Goal: Task Accomplishment & Management: Manage account settings

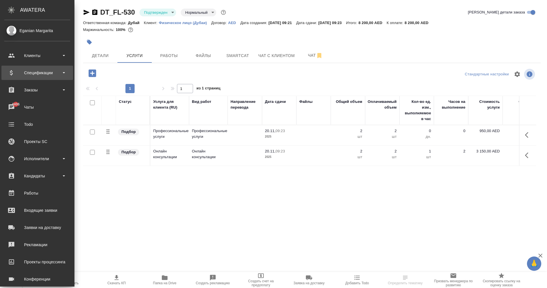
click at [34, 73] on div "Спецификации" at bounding box center [37, 72] width 66 height 9
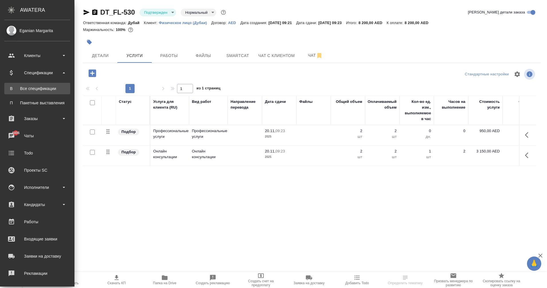
click at [34, 85] on link "В Все спецификации" at bounding box center [37, 88] width 66 height 11
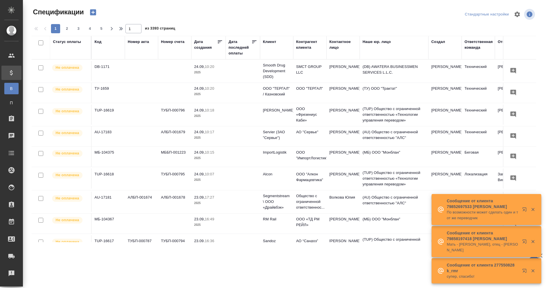
click at [94, 17] on div "Спецификации" at bounding box center [117, 14] width 170 height 14
click at [93, 14] on icon "button" at bounding box center [93, 12] width 6 height 6
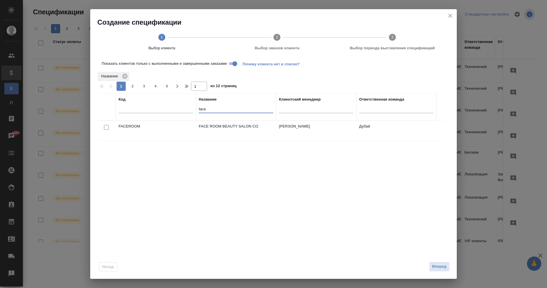
drag, startPoint x: 208, startPoint y: 108, endPoint x: 185, endPoint y: 109, distance: 22.9
click at [185, 109] on tr "Код Название face Клиентский менеджер Ответственная команда" at bounding box center [266, 106] width 339 height 27
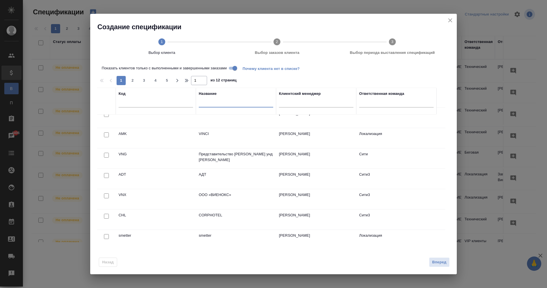
scroll to position [172, 0]
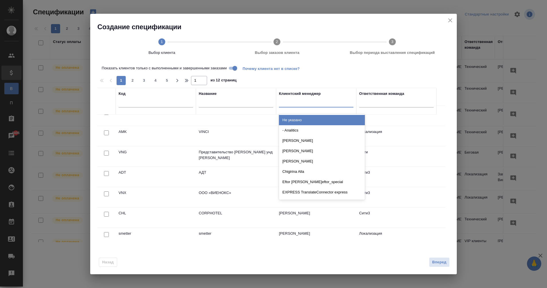
click at [303, 106] on div at bounding box center [316, 101] width 74 height 8
type input "марга"
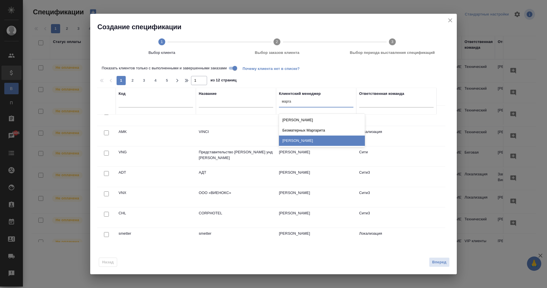
click at [325, 138] on div "Еганян [PERSON_NAME]" at bounding box center [322, 141] width 86 height 10
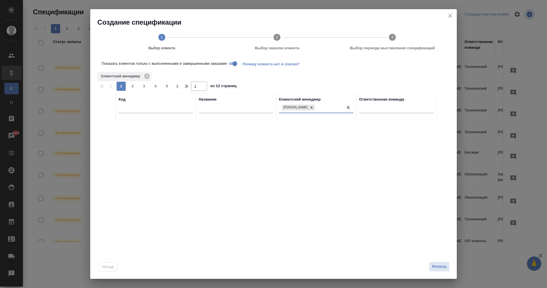
scroll to position [0, 0]
click at [230, 63] on input "Показать клиентов только с выполненными и завершенными заказами" at bounding box center [235, 63] width 21 height 7
click at [315, 110] on div at bounding box center [312, 108] width 6 height 6
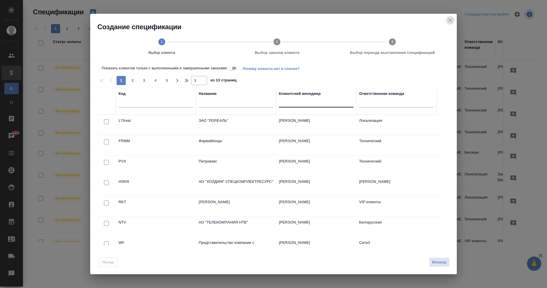
click at [451, 21] on icon "close" at bounding box center [450, 20] width 7 height 7
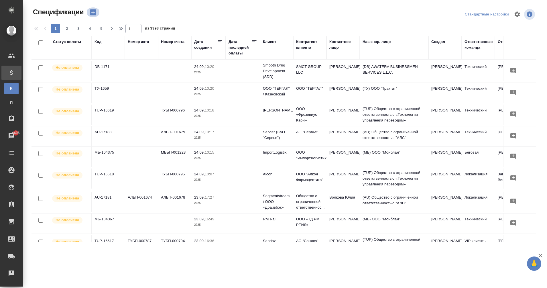
click at [94, 15] on icon "button" at bounding box center [93, 12] width 6 height 6
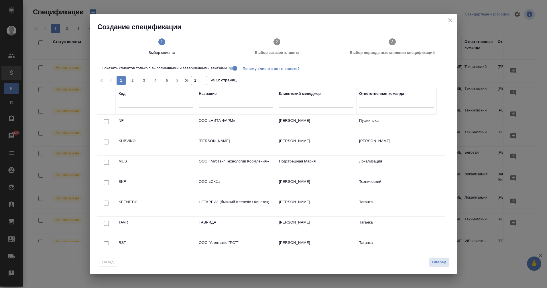
click at [150, 107] on div at bounding box center [156, 104] width 74 height 14
click at [149, 105] on input "text" at bounding box center [156, 103] width 74 height 7
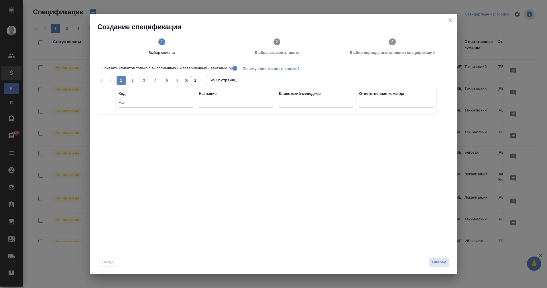
type input "ф"
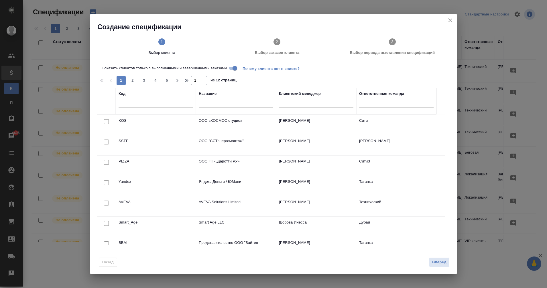
click at [232, 64] on div "Показать клиентов только с выполненными и завершенными заказами Почему клиента …" at bounding box center [273, 154] width 367 height 185
click at [233, 67] on input "Показать клиентов только с выполненными и завершенными заказами" at bounding box center [235, 68] width 21 height 7
click at [135, 102] on input "text" at bounding box center [156, 103] width 74 height 7
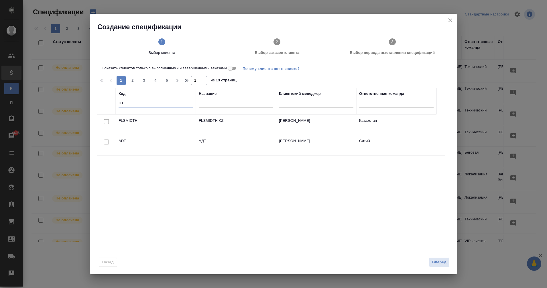
type input "DT"
drag, startPoint x: 145, startPoint y: 104, endPoint x: 105, endPoint y: 103, distance: 40.1
click at [105, 103] on tr "Код DT Название Клиентский менеджер Ответственная команда" at bounding box center [266, 101] width 339 height 27
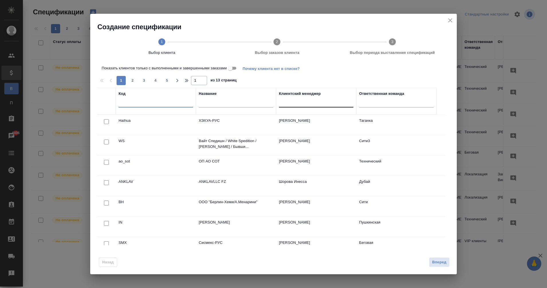
click at [304, 101] on div at bounding box center [316, 101] width 74 height 8
type input "еган"
click at [323, 122] on div "[PERSON_NAME]" at bounding box center [322, 120] width 86 height 10
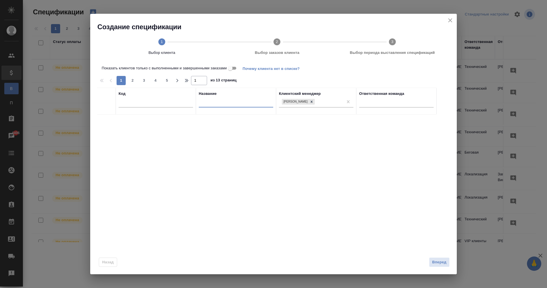
click at [236, 104] on input "text" at bounding box center [236, 103] width 74 height 7
click at [313, 101] on icon at bounding box center [312, 102] width 2 height 2
type input "физи"
click at [106, 142] on input "checkbox" at bounding box center [106, 142] width 5 height 5
checkbox input "true"
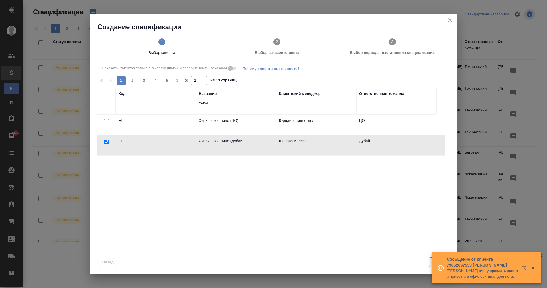
click at [431, 261] on button "Вперед" at bounding box center [439, 262] width 21 height 10
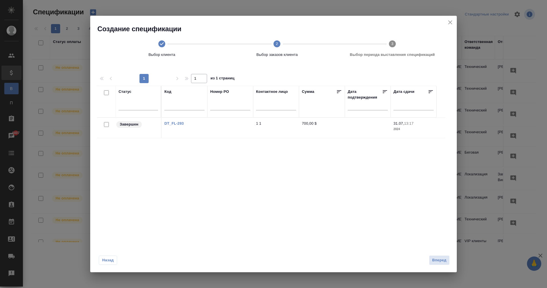
click at [160, 45] on icon at bounding box center [161, 43] width 7 height 7
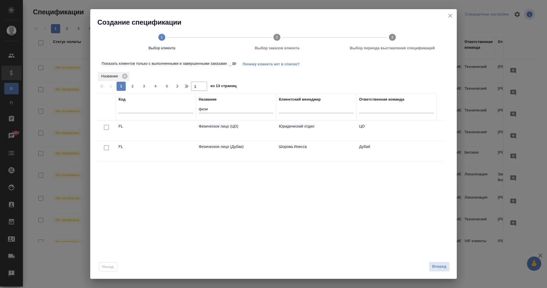
click at [107, 149] on input "checkbox" at bounding box center [106, 147] width 5 height 5
checkbox input "true"
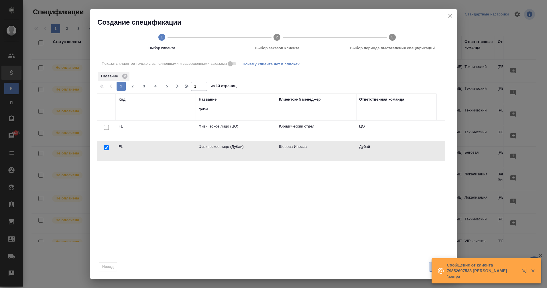
click at [430, 267] on button "Вперед" at bounding box center [439, 267] width 21 height 10
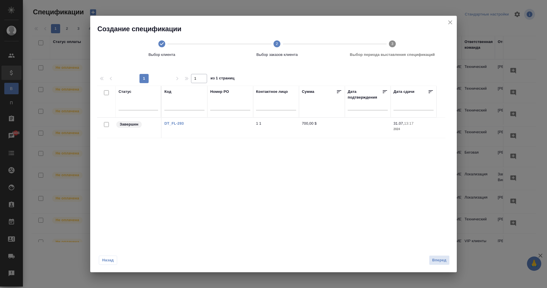
click at [159, 44] on icon at bounding box center [161, 43] width 7 height 7
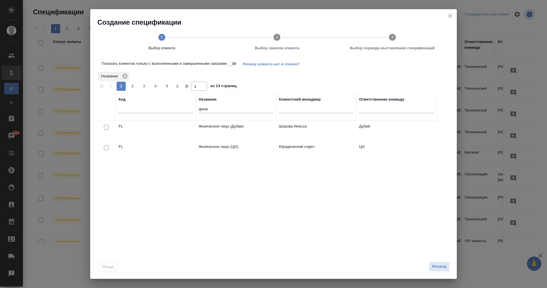
click at [104, 128] on input "checkbox" at bounding box center [106, 127] width 5 height 5
checkbox input "true"
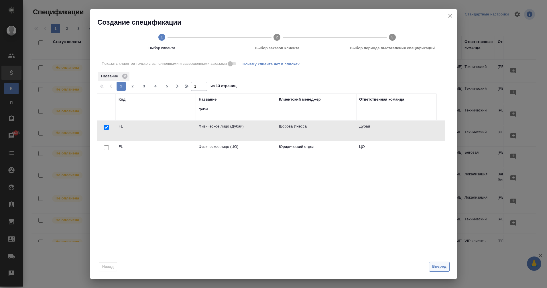
click at [443, 265] on span "Вперед" at bounding box center [439, 266] width 14 height 7
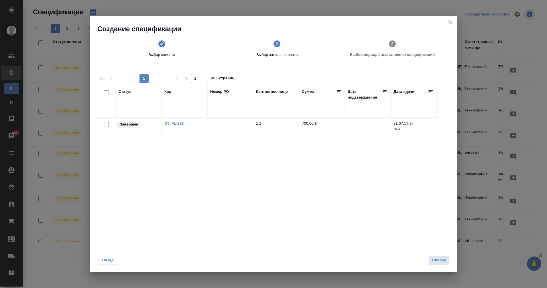
click at [161, 43] on icon at bounding box center [161, 43] width 7 height 7
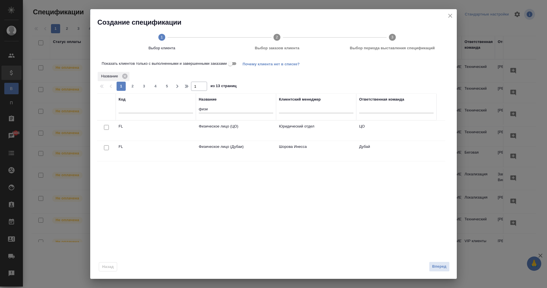
click at [107, 147] on input "checkbox" at bounding box center [106, 147] width 5 height 5
checkbox input "true"
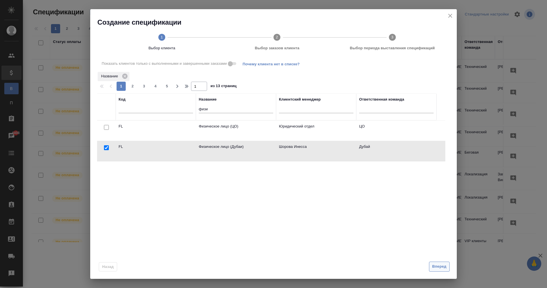
click at [433, 266] on span "Вперед" at bounding box center [439, 266] width 14 height 7
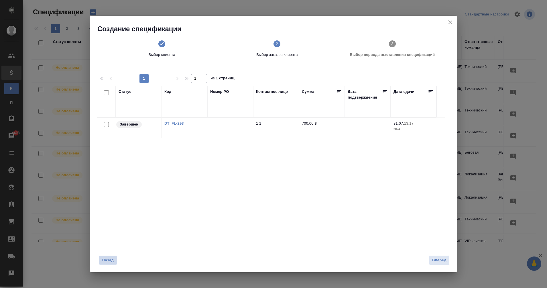
click at [109, 260] on span "Назад" at bounding box center [108, 260] width 12 height 6
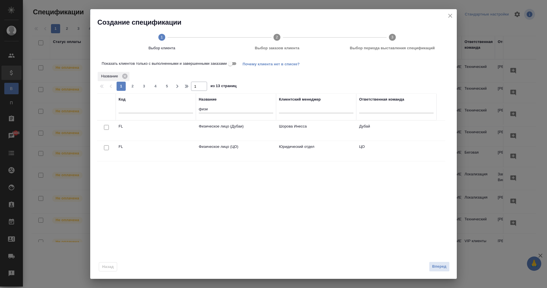
click at [106, 128] on input "checkbox" at bounding box center [106, 127] width 5 height 5
checkbox input "true"
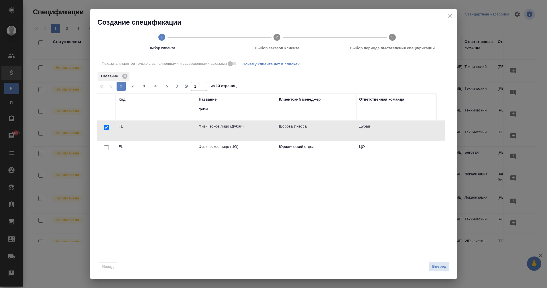
click at [437, 261] on div "Назад Вперед" at bounding box center [273, 265] width 367 height 27
click at [439, 263] on span "Вперед" at bounding box center [439, 266] width 14 height 7
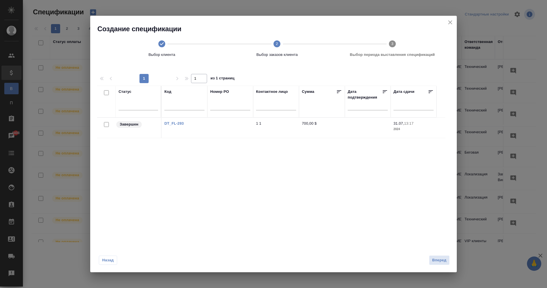
click at [164, 45] on icon at bounding box center [161, 43] width 7 height 7
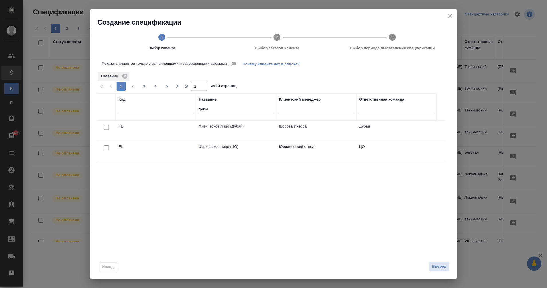
click at [105, 128] on input "checkbox" at bounding box center [106, 127] width 5 height 5
checkbox input "true"
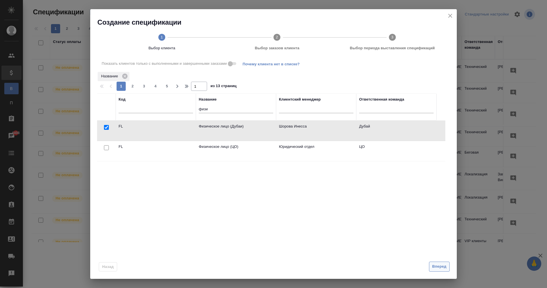
click at [439, 267] on span "Вперед" at bounding box center [439, 266] width 14 height 7
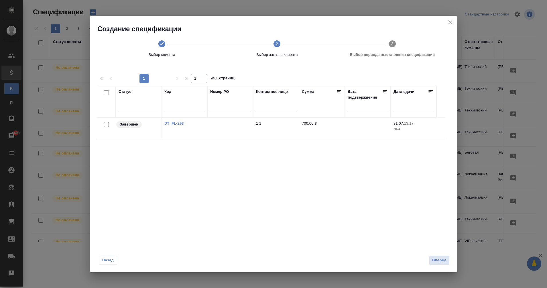
click at [160, 40] on icon at bounding box center [161, 43] width 7 height 7
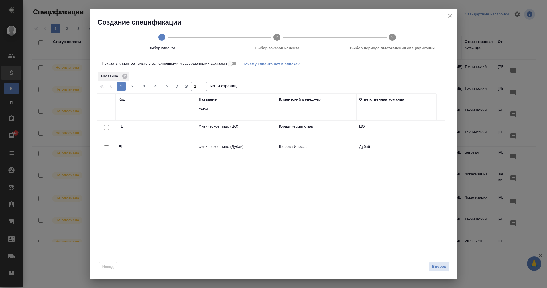
click at [104, 147] on input "checkbox" at bounding box center [106, 147] width 5 height 5
checkbox input "true"
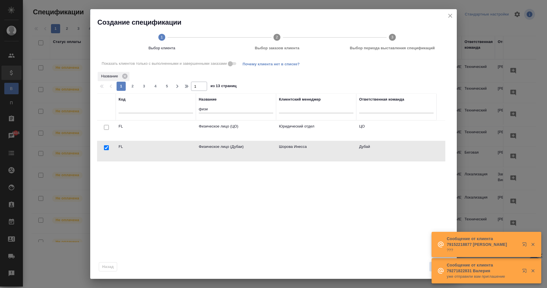
click at [533, 245] on icon "button" at bounding box center [532, 244] width 3 height 3
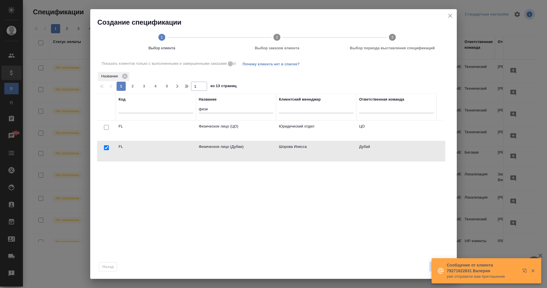
click at [533, 270] on icon "button" at bounding box center [532, 270] width 3 height 3
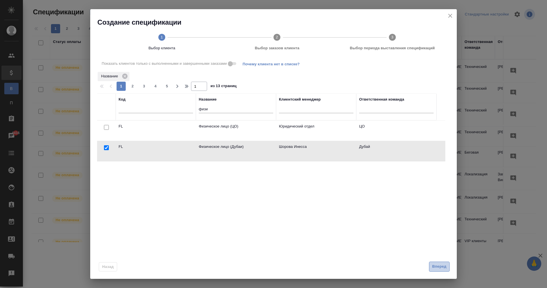
click at [439, 266] on span "Вперед" at bounding box center [439, 266] width 14 height 7
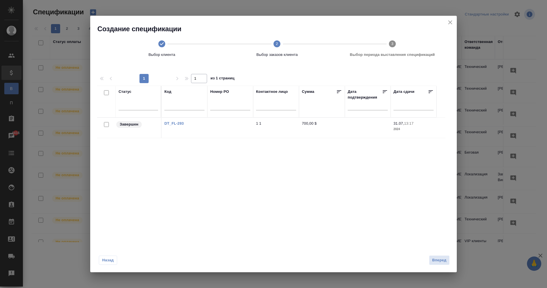
click at [105, 260] on span "Назад" at bounding box center [108, 260] width 12 height 6
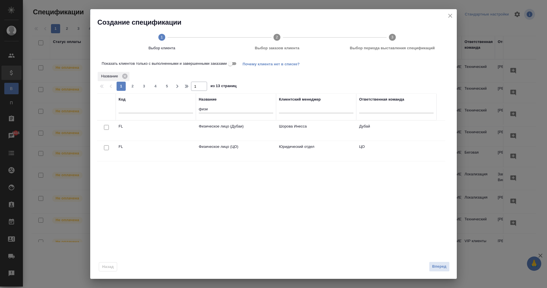
click at [106, 128] on input "checkbox" at bounding box center [106, 127] width 5 height 5
checkbox input "true"
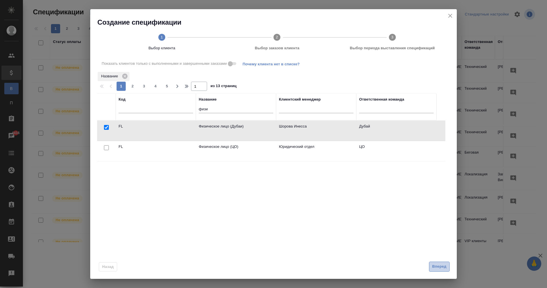
click at [435, 265] on span "Вперед" at bounding box center [439, 266] width 14 height 7
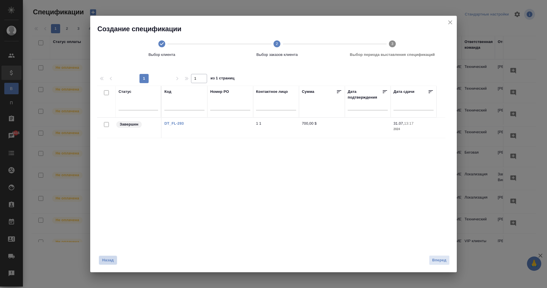
click at [107, 259] on span "Назад" at bounding box center [108, 260] width 12 height 6
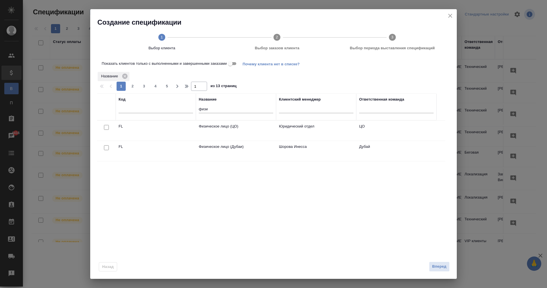
click at [107, 147] on input "checkbox" at bounding box center [106, 147] width 5 height 5
checkbox input "true"
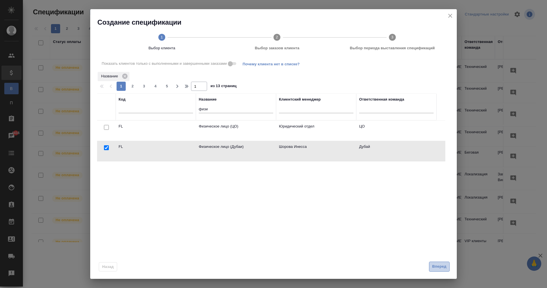
click at [442, 269] on span "Вперед" at bounding box center [439, 266] width 14 height 7
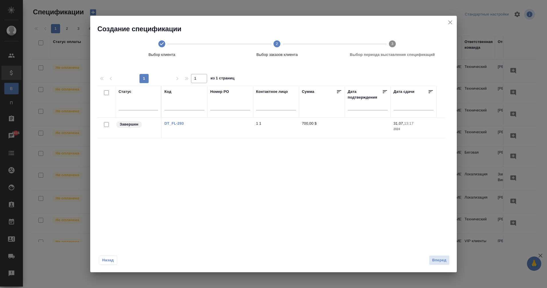
click at [164, 46] on icon at bounding box center [161, 43] width 7 height 7
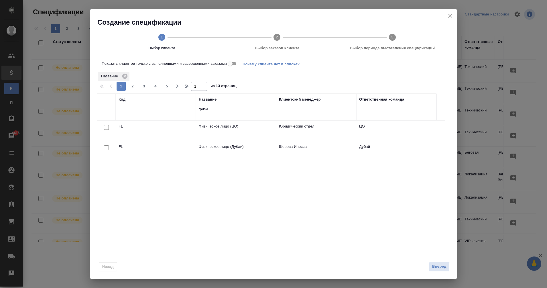
click at [105, 147] on input "checkbox" at bounding box center [106, 147] width 5 height 5
checkbox input "true"
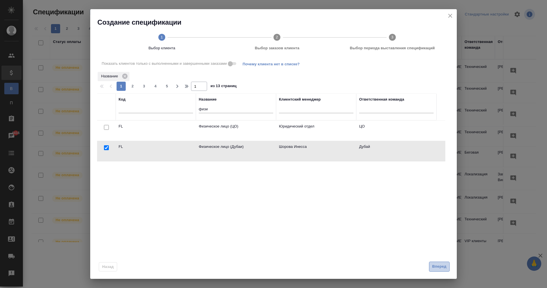
click at [440, 268] on span "Вперед" at bounding box center [439, 266] width 14 height 7
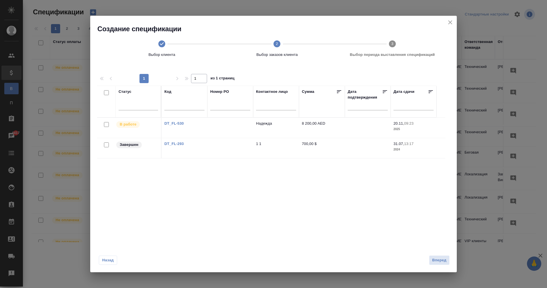
click at [106, 124] on input "checkbox" at bounding box center [106, 124] width 5 height 5
checkbox input "true"
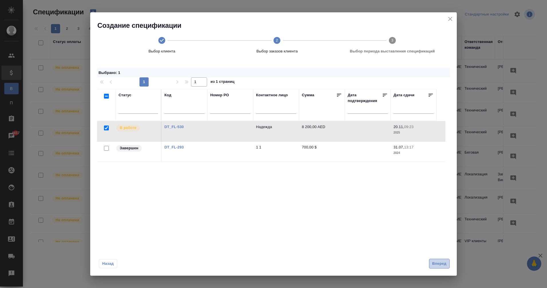
click at [440, 263] on span "Вперед" at bounding box center [439, 263] width 14 height 7
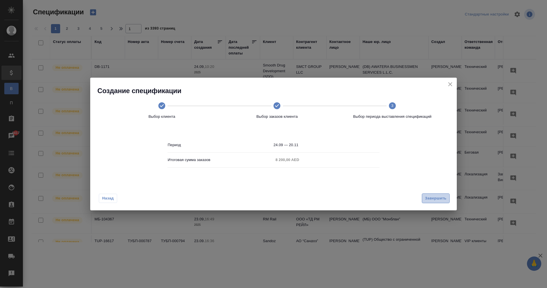
click at [435, 197] on span "Завершить" at bounding box center [435, 198] width 21 height 7
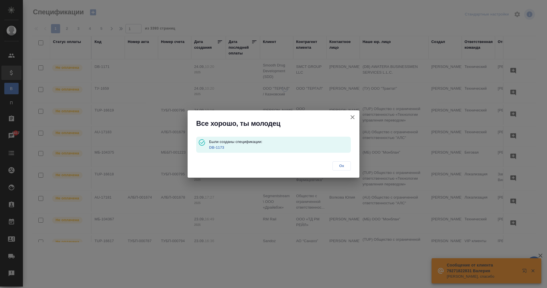
click at [219, 147] on link "DB-1173" at bounding box center [216, 147] width 15 height 4
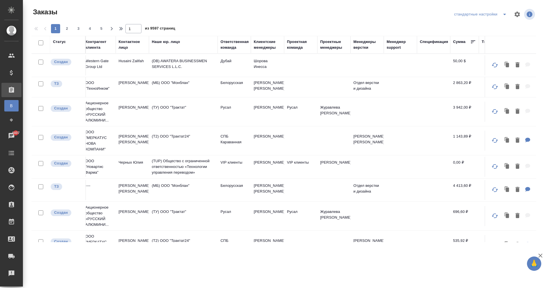
scroll to position [0, 232]
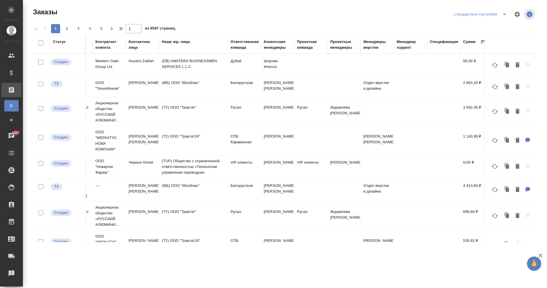
click at [278, 49] on div "Клиентские менеджеры" at bounding box center [278, 44] width 28 height 11
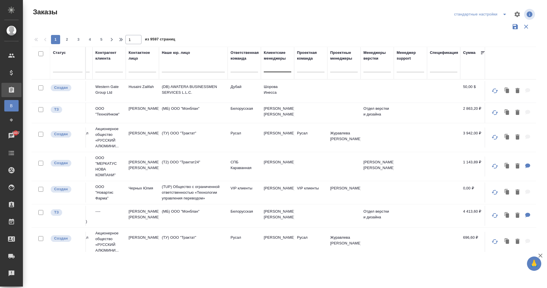
click at [275, 71] on div at bounding box center [278, 66] width 28 height 11
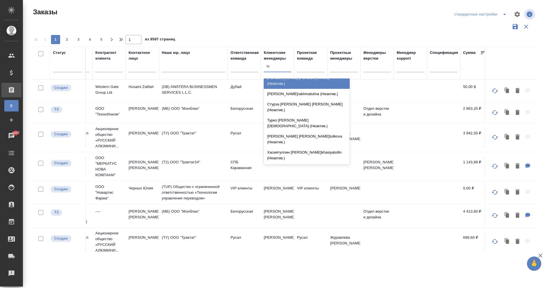
scroll to position [0, 0]
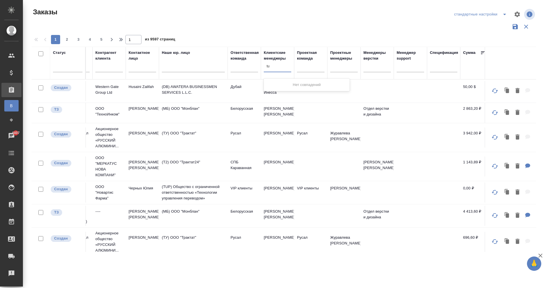
type input "t"
click at [273, 68] on div at bounding box center [278, 66] width 28 height 8
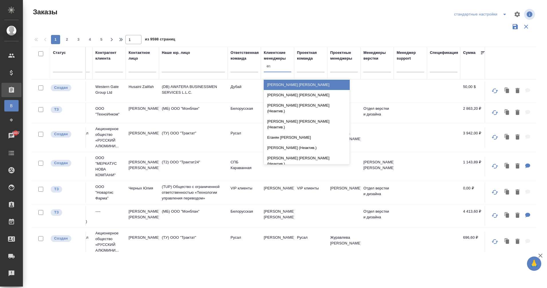
type input "еган"
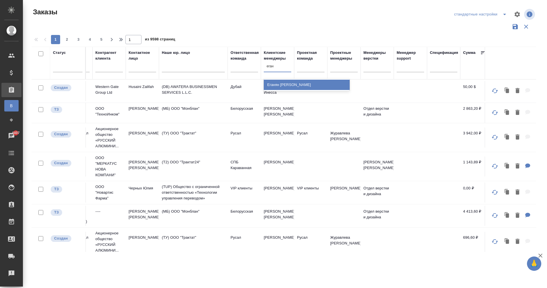
click at [301, 84] on div "[PERSON_NAME]" at bounding box center [307, 85] width 86 height 10
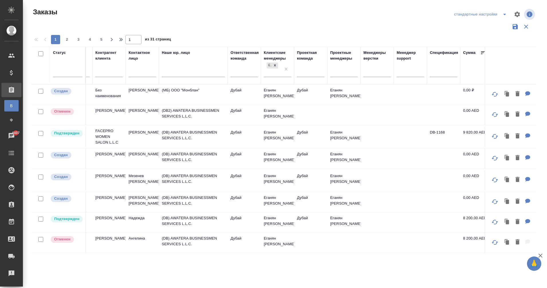
click at [131, 221] on td "Надежда" at bounding box center [142, 222] width 33 height 20
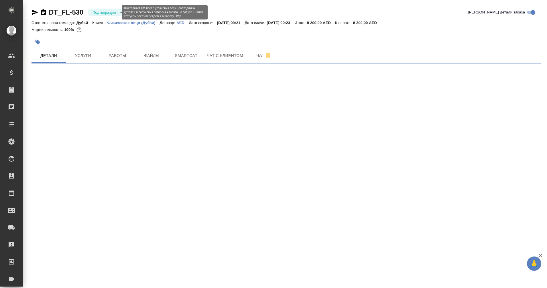
click at [106, 10] on body "🙏 .cls-1 fill:#fff; AWATERA Eganian Margarita Клиенты Спецификации Заказы Чаты …" at bounding box center [273, 144] width 547 height 288
select select "RU"
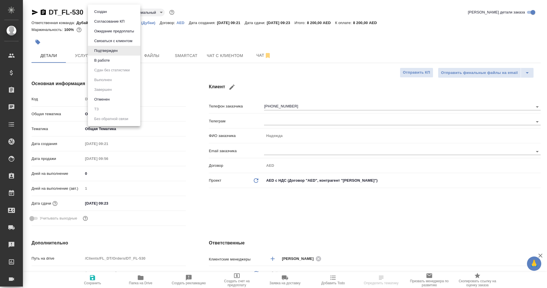
type textarea "x"
click at [111, 58] on button "В работе" at bounding box center [102, 60] width 19 height 6
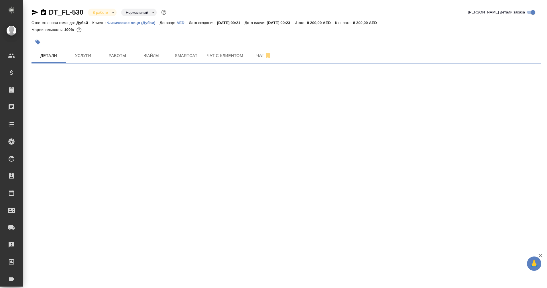
select select "RU"
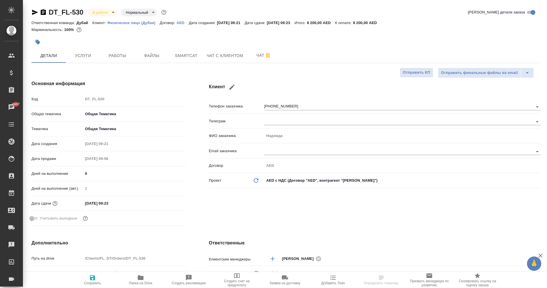
type textarea "x"
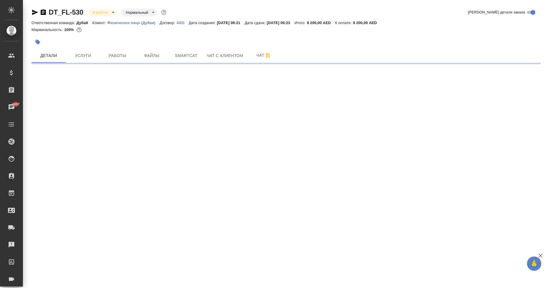
select select "RU"
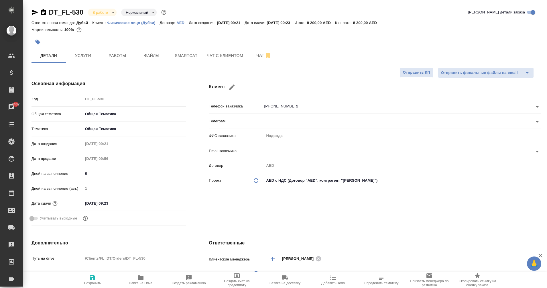
type textarea "x"
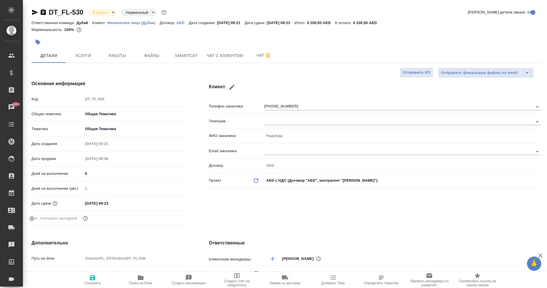
type textarea "x"
click at [80, 57] on span "Услуги" at bounding box center [83, 55] width 28 height 7
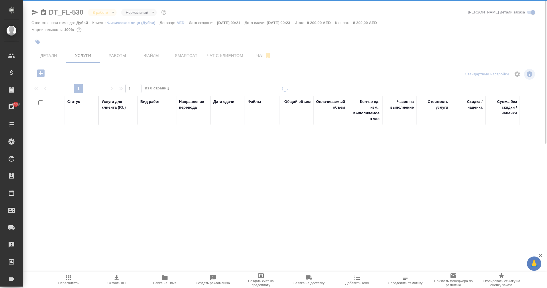
click at [106, 15] on div at bounding box center [285, 116] width 524 height 233
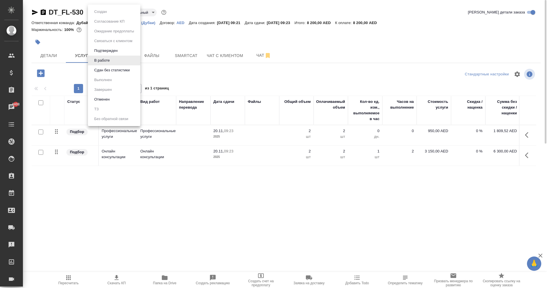
click at [106, 15] on body "🙏 .cls-1 fill:#fff; AWATERA Eganian Margarita Клиенты Спецификации Заказы 4408 …" at bounding box center [273, 144] width 547 height 288
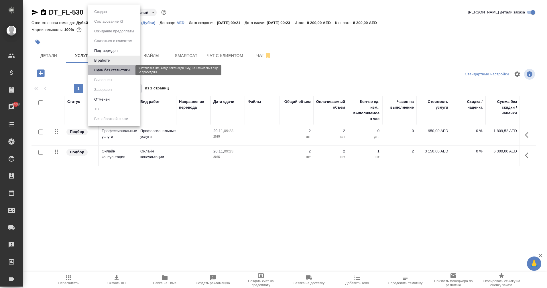
click at [110, 70] on button "Сдан без статистики" at bounding box center [112, 70] width 39 height 6
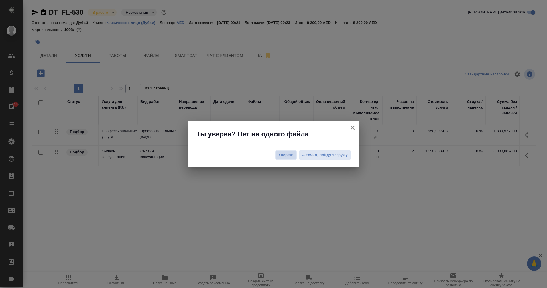
click at [285, 157] on span "Уверен!" at bounding box center [285, 155] width 15 height 6
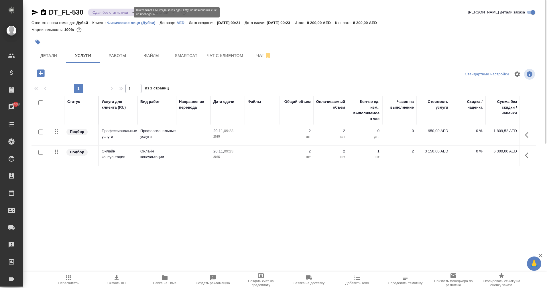
click at [121, 12] on body "🙏 .cls-1 fill:#fff; AWATERA Eganian Margarita Клиенты Спецификации Заказы 4408 …" at bounding box center [273, 144] width 547 height 288
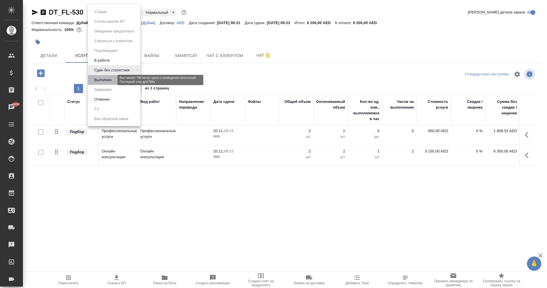
click at [113, 82] on button "Выполнен" at bounding box center [103, 80] width 21 height 6
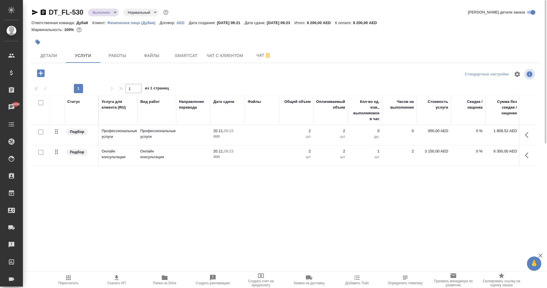
click at [111, 13] on body "🙏 .cls-1 fill:#fff; AWATERA Eganian Margarita Клиенты Спецификации Заказы 4408 …" at bounding box center [273, 144] width 547 height 288
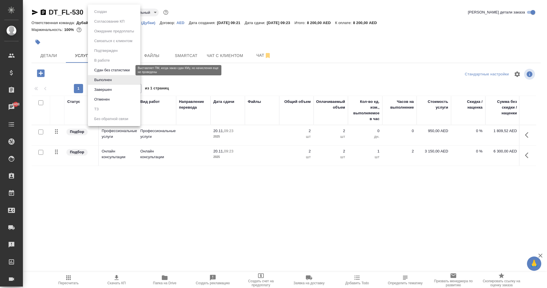
click at [115, 69] on button "Сдан без статистики" at bounding box center [112, 70] width 39 height 6
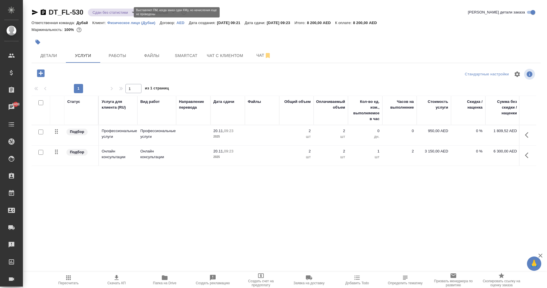
click at [108, 10] on body "🙏 .cls-1 fill:#fff; AWATERA Eganian Margarita Клиенты Спецификации Заказы 4408 …" at bounding box center [273, 144] width 547 height 288
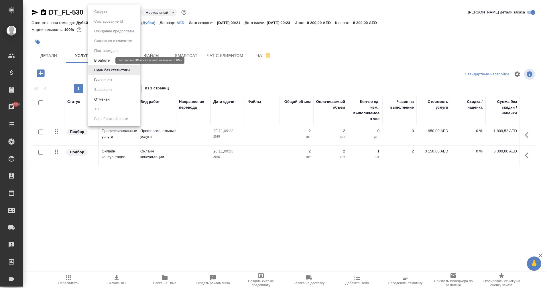
click at [111, 62] on button "В работе" at bounding box center [102, 60] width 19 height 6
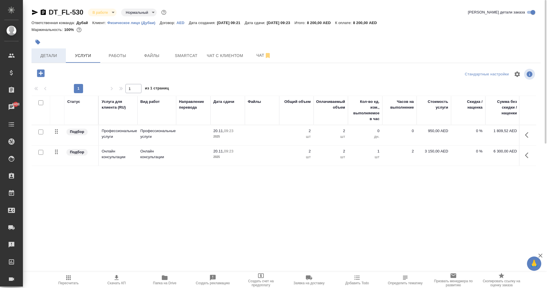
click at [56, 58] on span "Детали" at bounding box center [49, 55] width 28 height 7
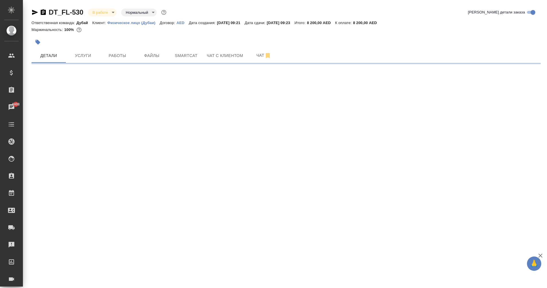
select select "RU"
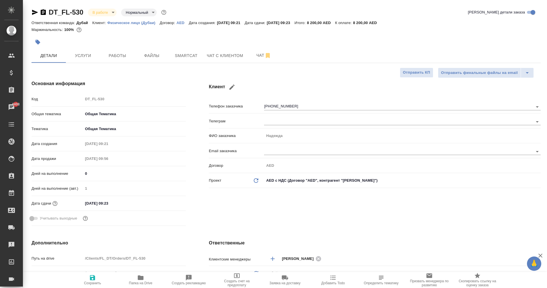
type textarea "x"
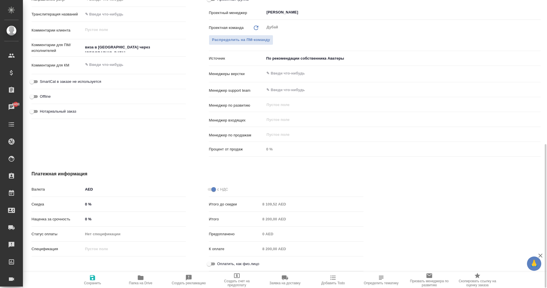
scroll to position [289, 0]
type textarea "x"
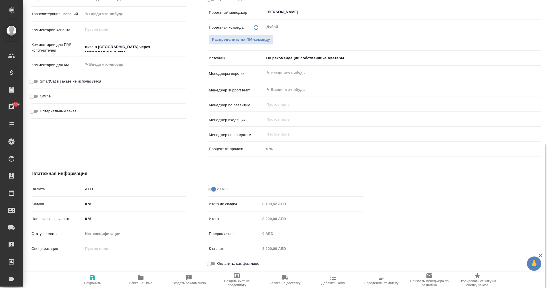
type textarea "x"
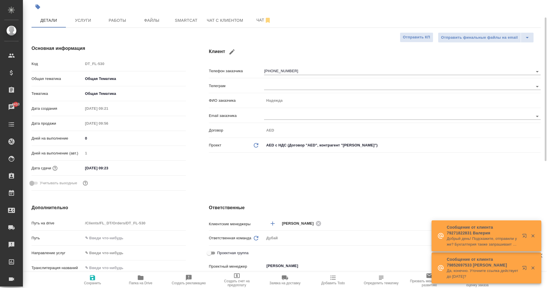
scroll to position [0, 0]
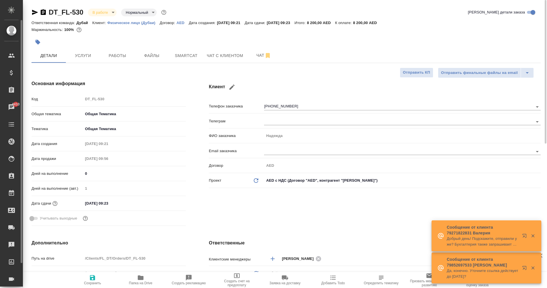
type textarea "x"
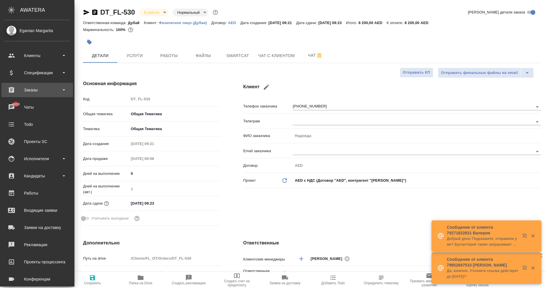
click at [25, 87] on div "Заказы" at bounding box center [37, 90] width 66 height 9
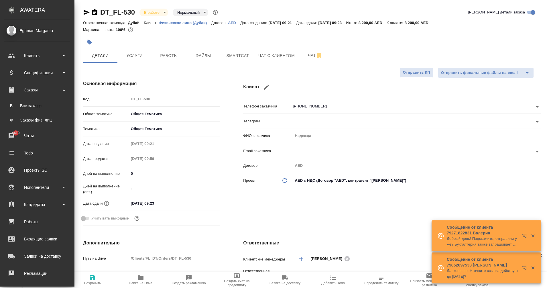
type textarea "x"
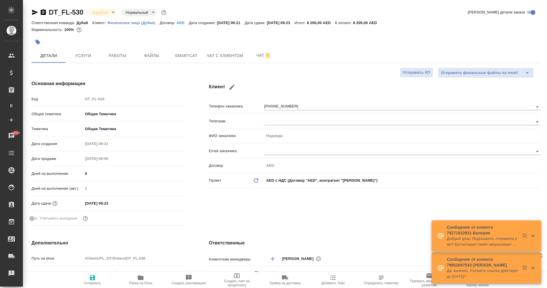
type textarea "x"
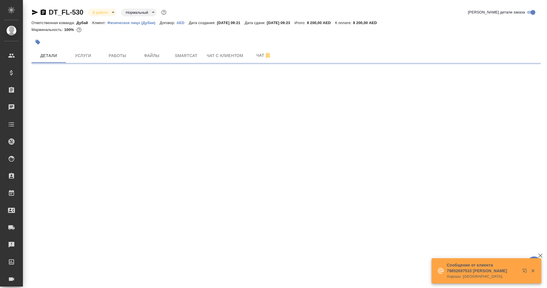
select select "RU"
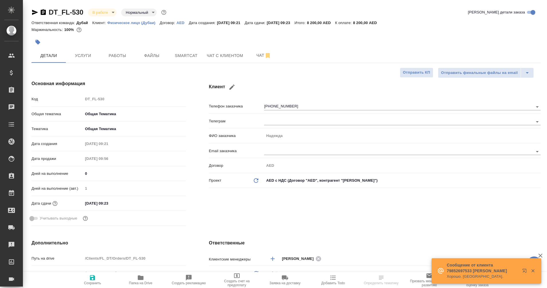
type textarea "x"
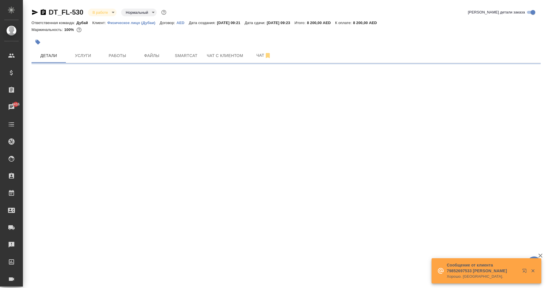
select select "RU"
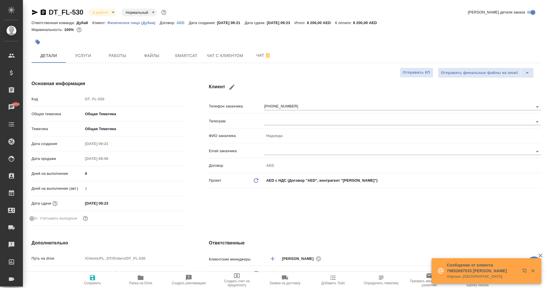
type textarea "x"
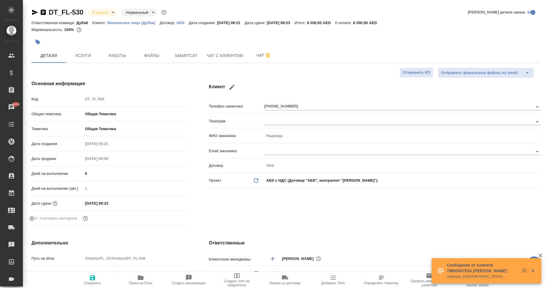
type textarea "x"
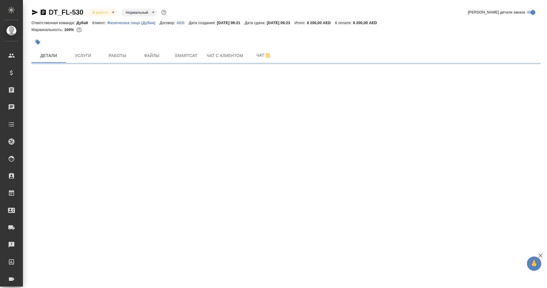
select select "RU"
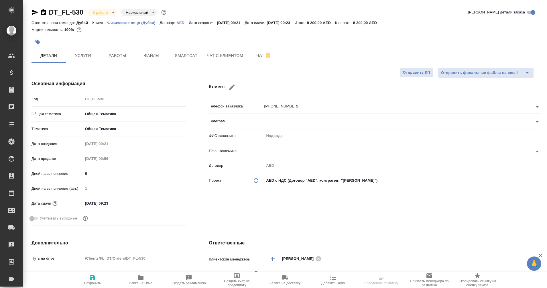
type textarea "x"
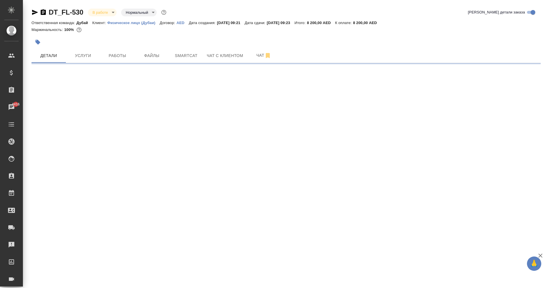
select select "RU"
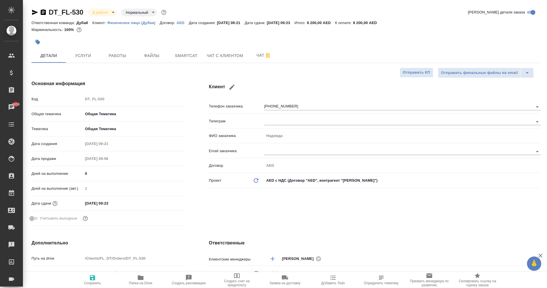
type textarea "x"
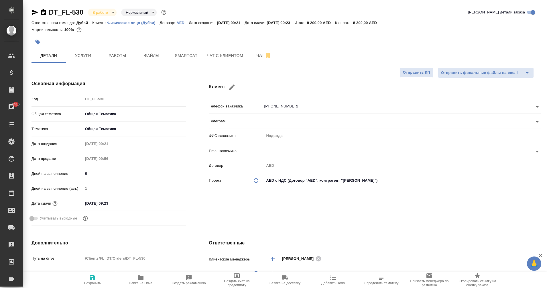
type textarea "x"
click at [118, 59] on span "Работы" at bounding box center [118, 55] width 28 height 7
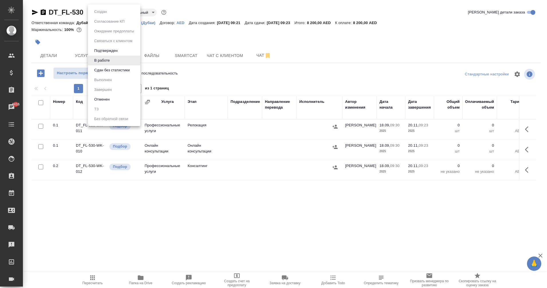
click at [106, 12] on body "🙏 .cls-1 fill:#fff; AWATERA Eganian Margarita Клиенты Спецификации Заказы 4416 …" at bounding box center [273, 144] width 547 height 288
click at [116, 70] on button "Сдан без статистики" at bounding box center [112, 70] width 39 height 6
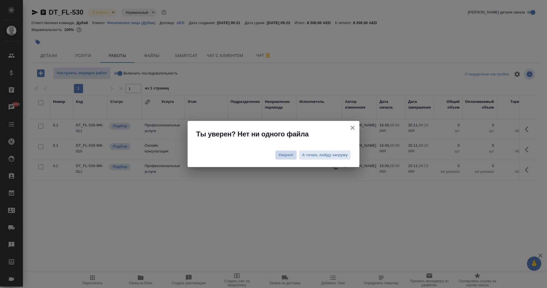
click at [287, 154] on span "Уверен!" at bounding box center [285, 155] width 15 height 6
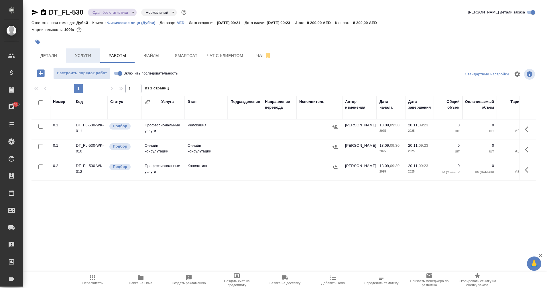
click at [83, 54] on span "Услуги" at bounding box center [83, 55] width 28 height 7
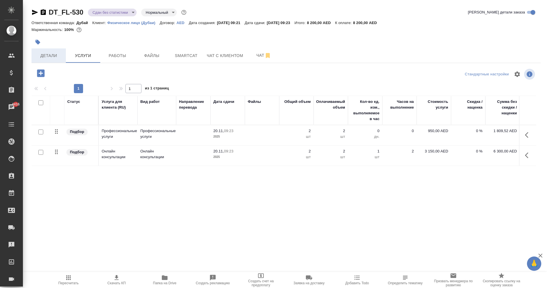
click at [50, 57] on span "Детали" at bounding box center [49, 55] width 28 height 7
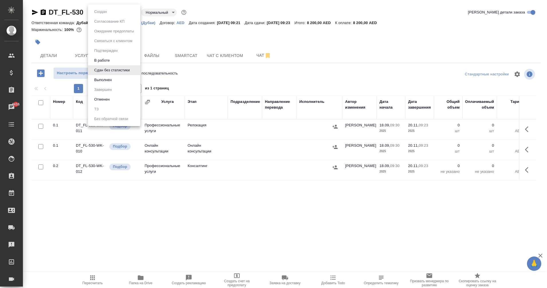
click at [112, 9] on body "🙏 .cls-1 fill:#fff; AWATERA Eganian [PERSON_NAME] Спецификации Заказы 4416 Чаты…" at bounding box center [273, 144] width 547 height 288
click at [113, 60] on li "В работе" at bounding box center [114, 61] width 52 height 10
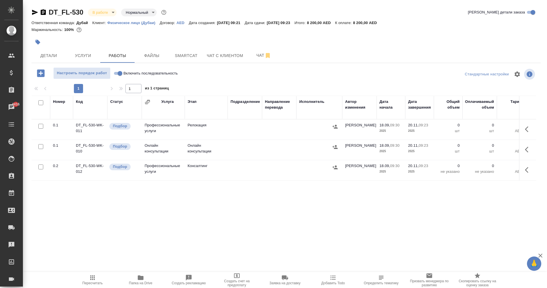
click at [44, 12] on icon "button" at bounding box center [43, 12] width 5 height 6
click at [35, 11] on icon "button" at bounding box center [35, 12] width 6 height 5
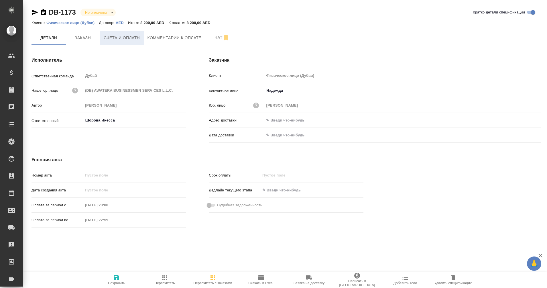
click at [124, 41] on span "Счета и оплаты" at bounding box center [122, 37] width 37 height 7
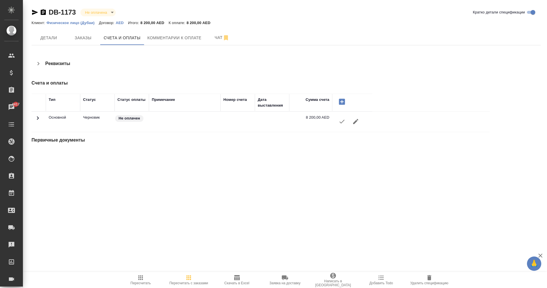
click at [344, 122] on icon "button" at bounding box center [342, 121] width 7 height 7
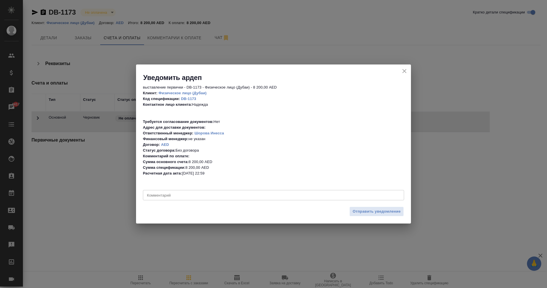
click at [197, 193] on textarea at bounding box center [273, 195] width 253 height 4
click at [381, 211] on span "Отправить уведомление" at bounding box center [377, 211] width 48 height 7
